Goal: Information Seeking & Learning: Learn about a topic

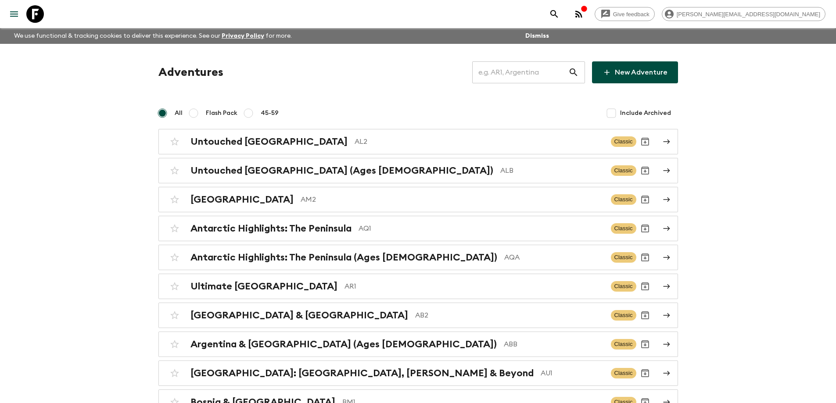
click at [533, 70] on input "text" at bounding box center [520, 72] width 96 height 25
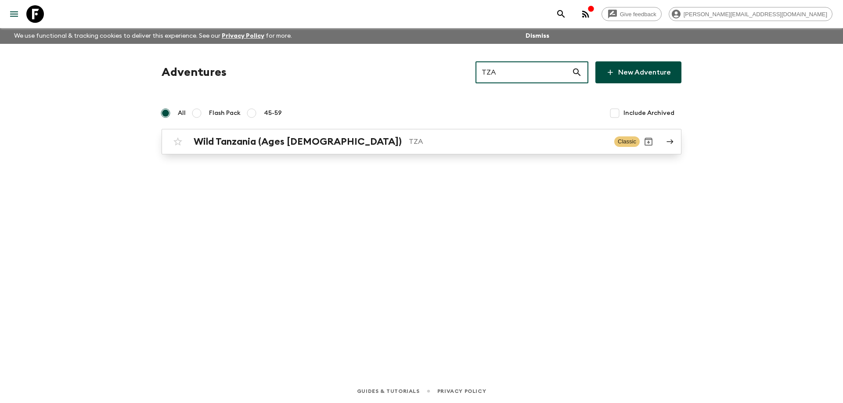
type input "TZA"
click at [513, 144] on p "TZA" at bounding box center [508, 142] width 198 height 11
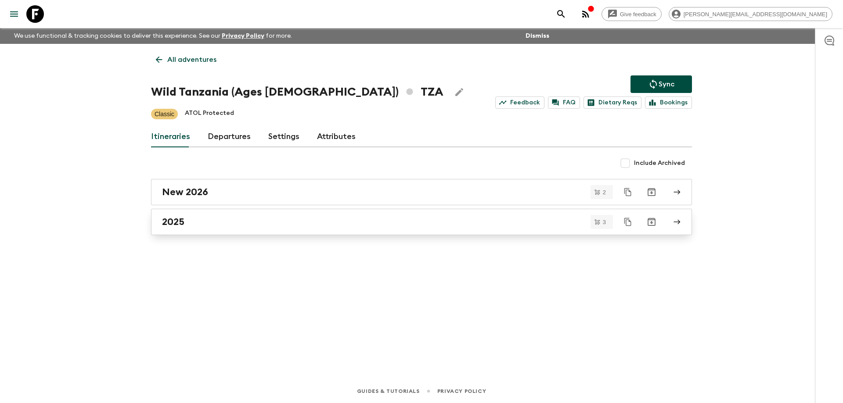
click at [203, 225] on div "2025" at bounding box center [413, 221] width 502 height 11
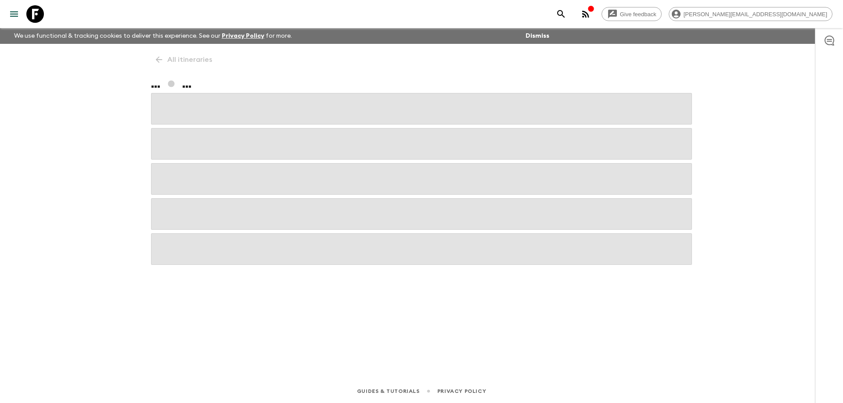
click at [203, 225] on span at bounding box center [421, 214] width 541 height 32
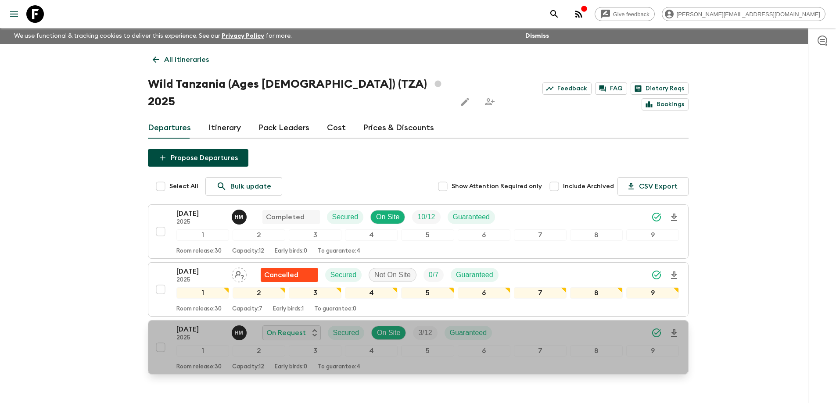
click at [201, 324] on p "[DATE]" at bounding box center [200, 329] width 48 height 11
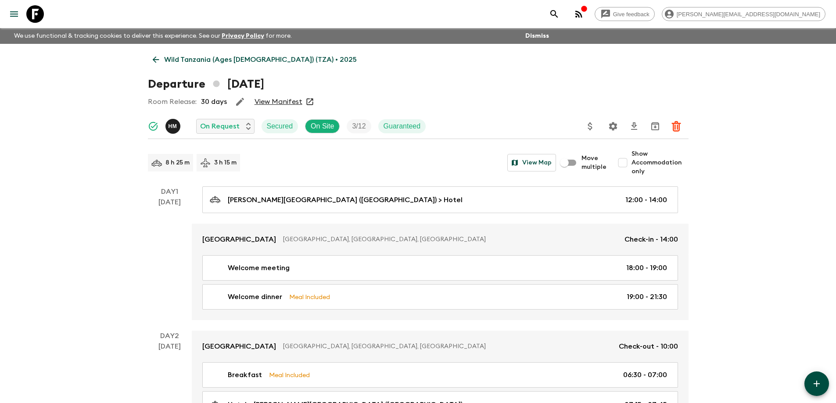
click at [276, 101] on link "View Manifest" at bounding box center [279, 101] width 48 height 9
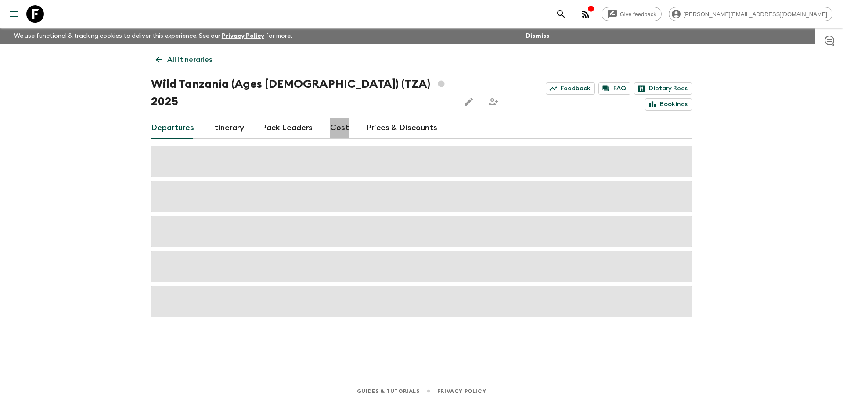
click at [342, 118] on link "Cost" at bounding box center [339, 128] width 19 height 21
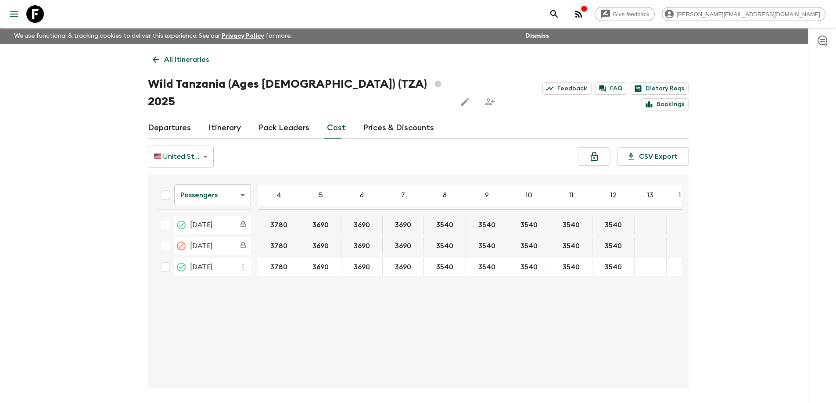
click at [318, 146] on div "🇺🇸 United States Dollar (USD) USD ​ CSV Export" at bounding box center [418, 157] width 541 height 22
drag, startPoint x: 269, startPoint y: 249, endPoint x: 295, endPoint y: 251, distance: 25.6
